Goal: Task Accomplishment & Management: Manage account settings

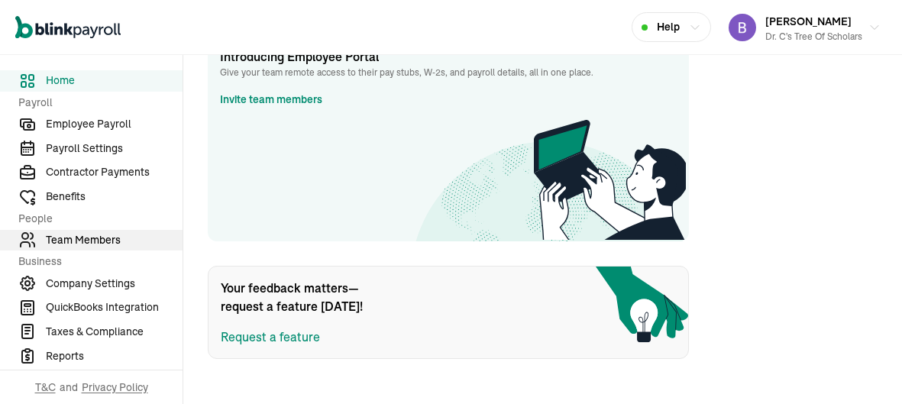
click at [109, 246] on span "Team Members" at bounding box center [114, 240] width 137 height 16
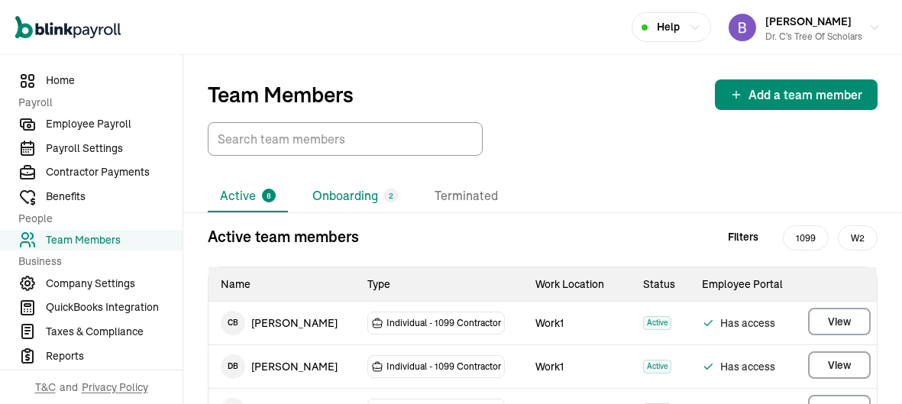
click at [363, 192] on li "Onboarding 2" at bounding box center [355, 196] width 110 height 32
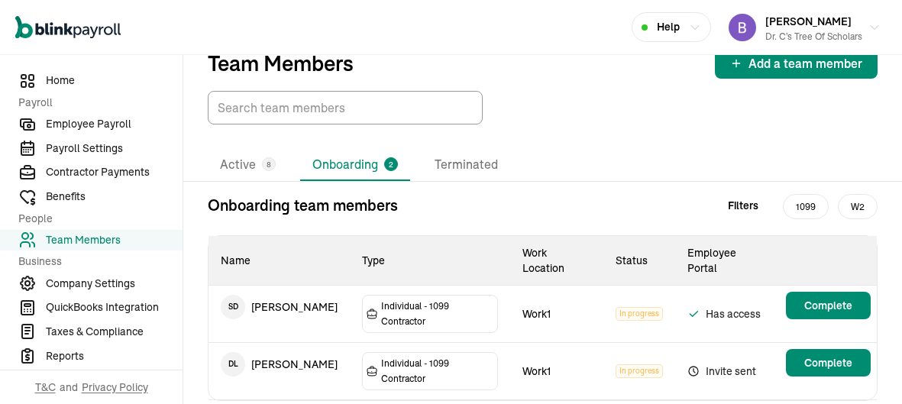
click at [746, 362] on span "Invite sent" at bounding box center [727, 371] width 80 height 18
click at [735, 362] on span "Invite sent" at bounding box center [727, 371] width 80 height 18
click at [289, 359] on div "Onboarding team members Filters 1099 W2 Name Type Work Location Status Employee…" at bounding box center [542, 309] width 719 height 231
click at [314, 343] on td "D L Danielle Lawrence" at bounding box center [278, 364] width 141 height 43
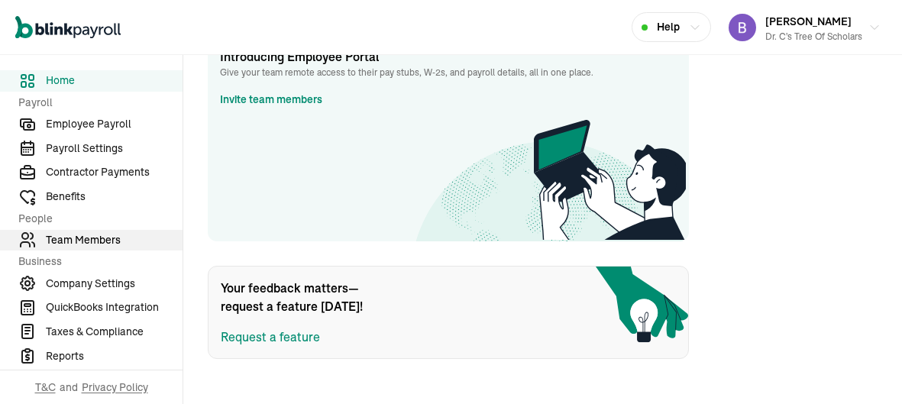
click at [109, 246] on span "Team Members" at bounding box center [114, 240] width 137 height 16
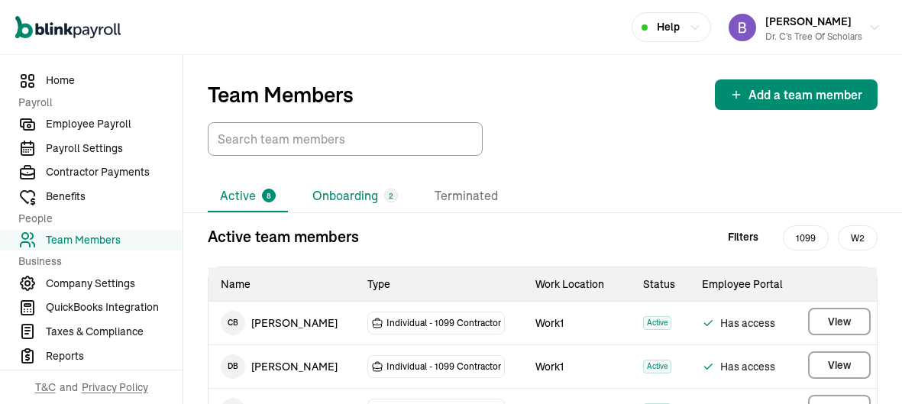
click at [363, 192] on li "Onboarding 2" at bounding box center [355, 196] width 110 height 32
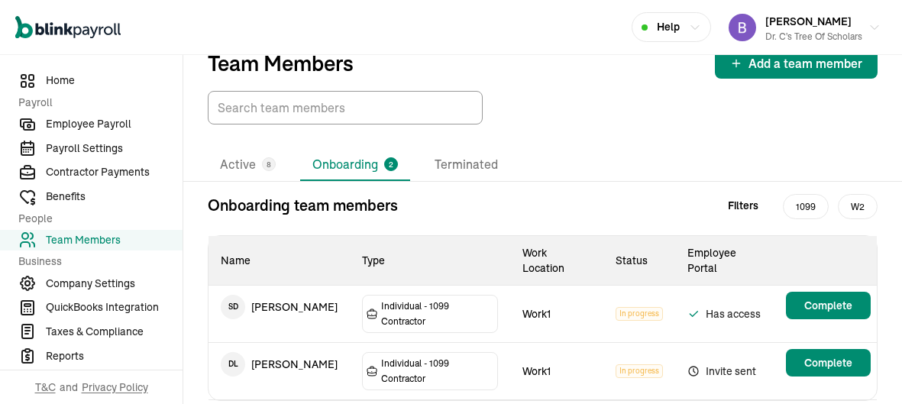
click at [746, 362] on span "Invite sent" at bounding box center [727, 371] width 80 height 18
click at [735, 362] on span "Invite sent" at bounding box center [727, 371] width 80 height 18
click at [289, 359] on div "Onboarding team members Filters 1099 W2 Name Type Work Location Status Employee…" at bounding box center [542, 309] width 719 height 231
click at [314, 343] on td "D L Danielle Lawrence" at bounding box center [278, 364] width 141 height 43
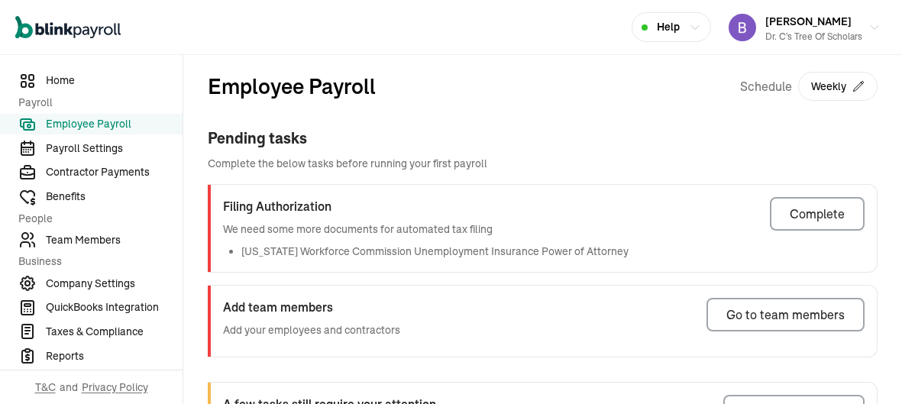
scroll to position [289, 0]
